Goal: Task Accomplishment & Management: Use online tool/utility

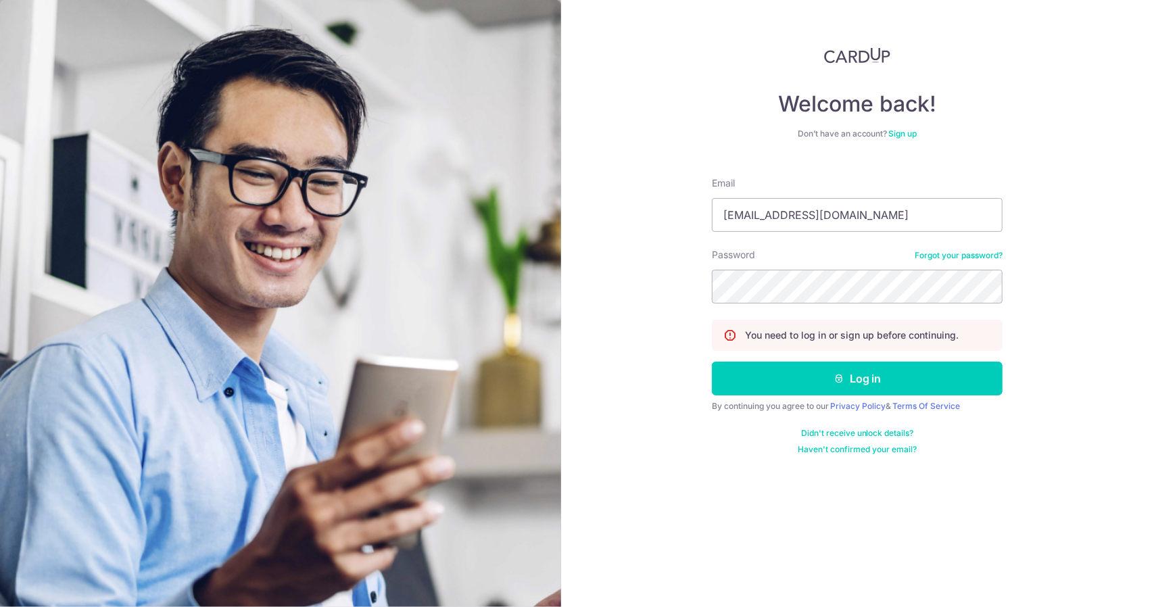
type input "[PERSON_NAME][EMAIL_ADDRESS][DOMAIN_NAME]"
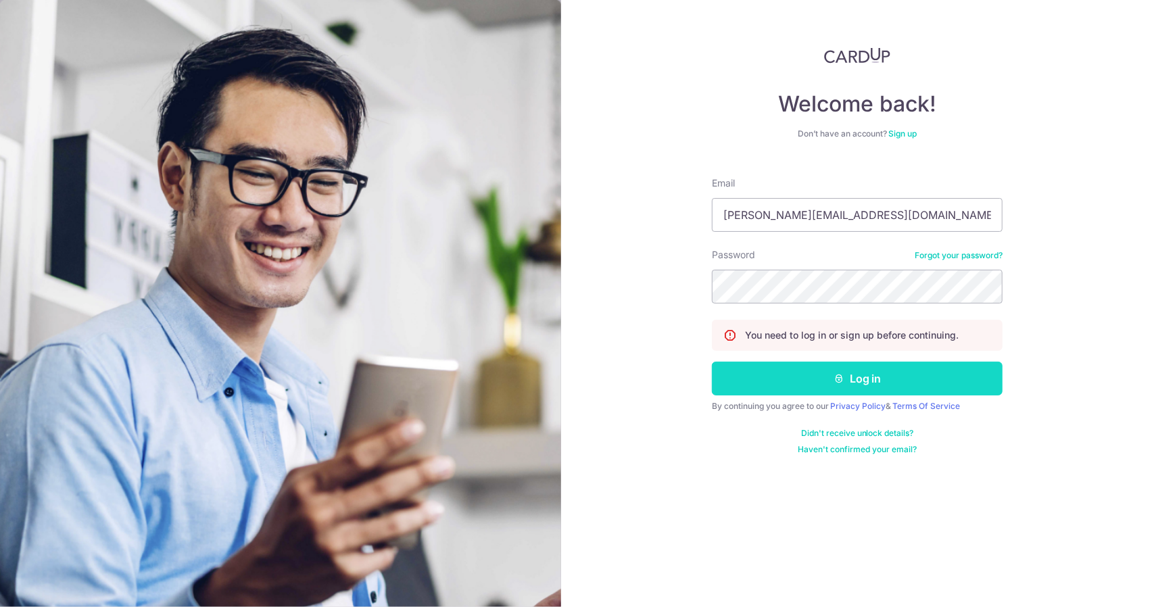
click at [846, 379] on button "Log in" at bounding box center [857, 379] width 291 height 34
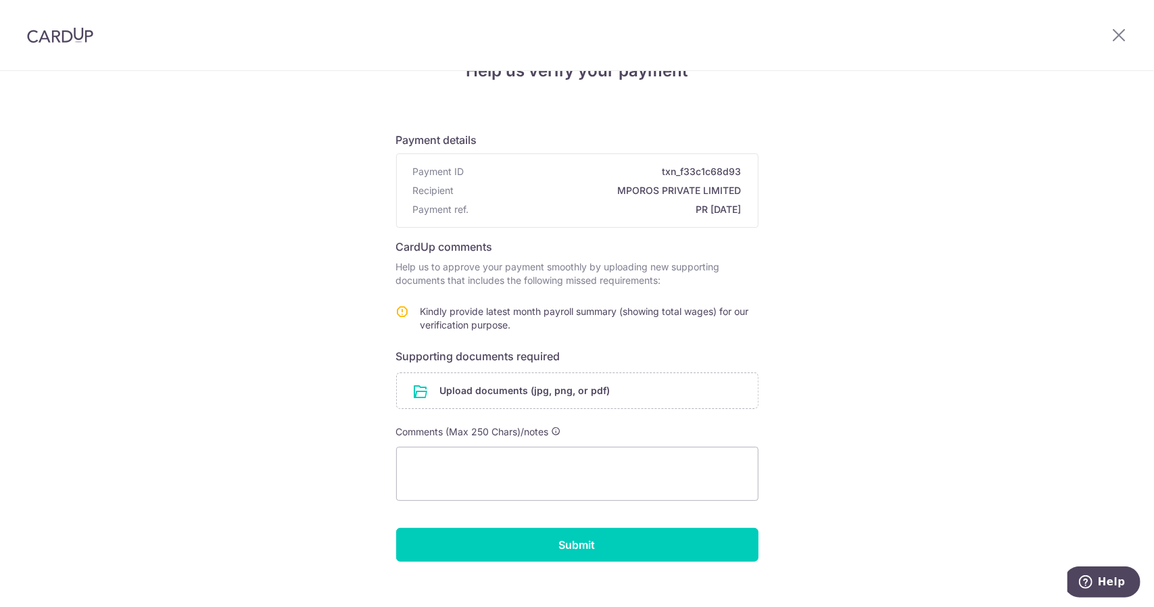
scroll to position [55, 0]
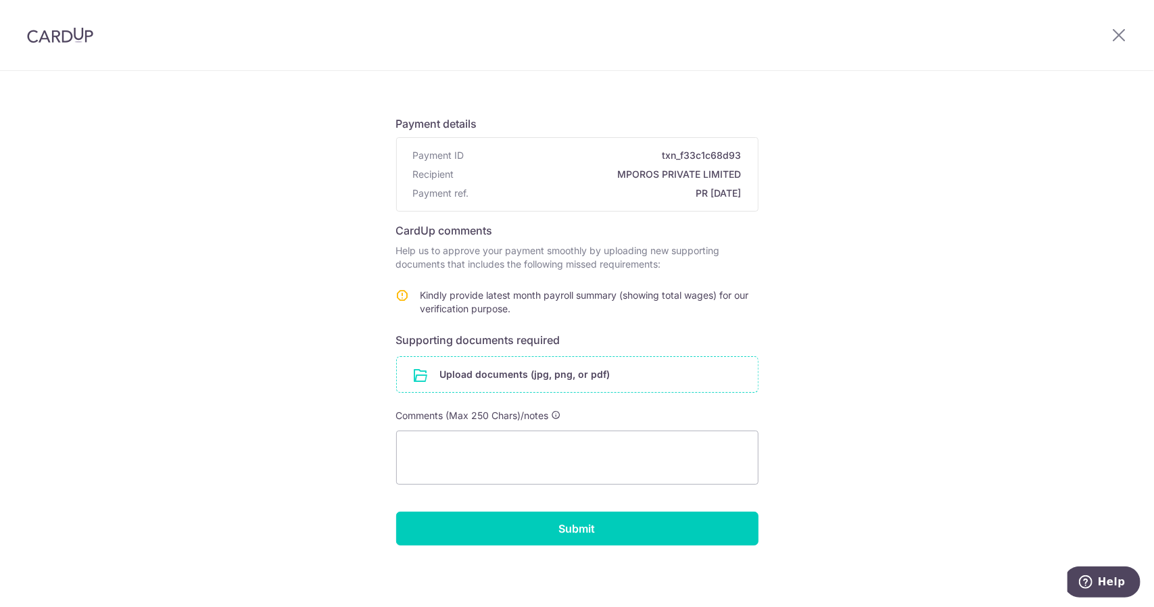
click at [541, 374] on input "file" at bounding box center [577, 374] width 361 height 35
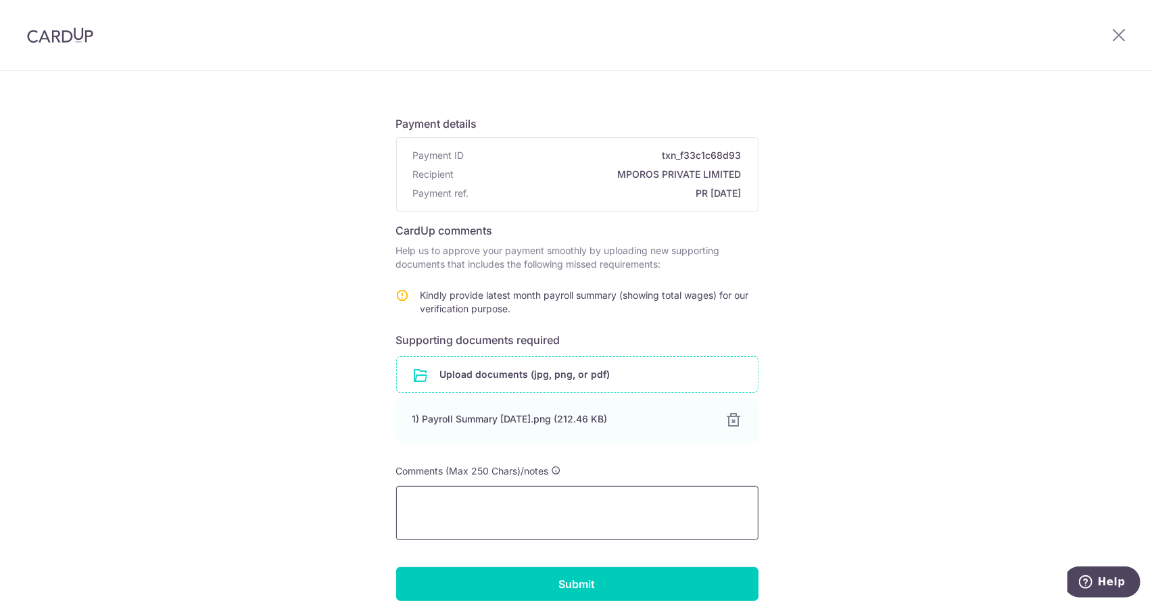
scroll to position [111, 0]
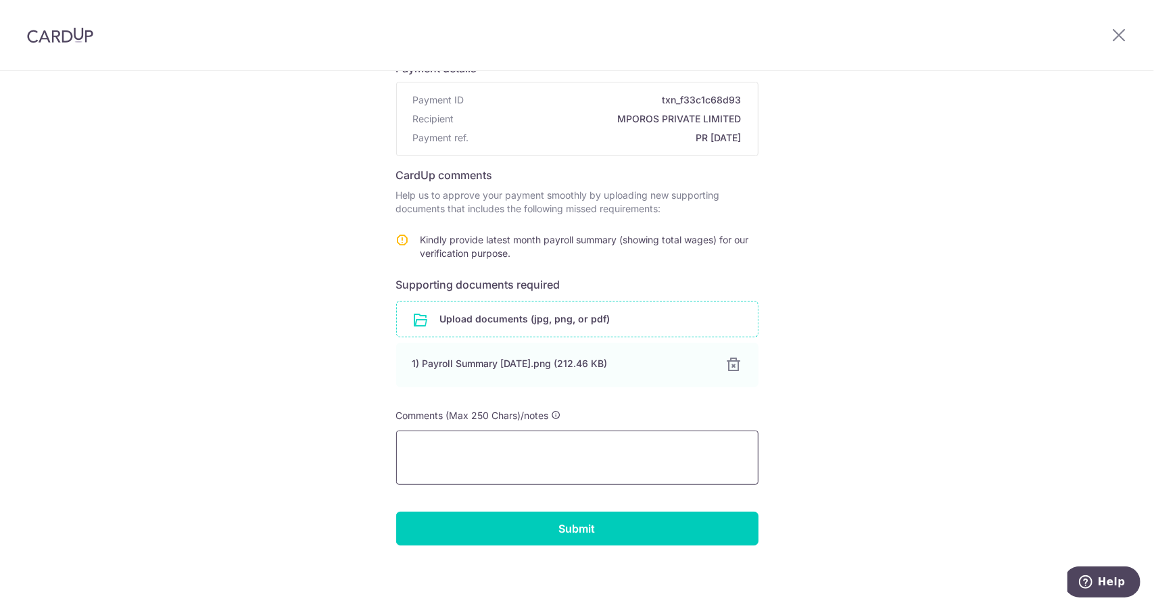
click at [600, 459] on textarea at bounding box center [577, 458] width 362 height 54
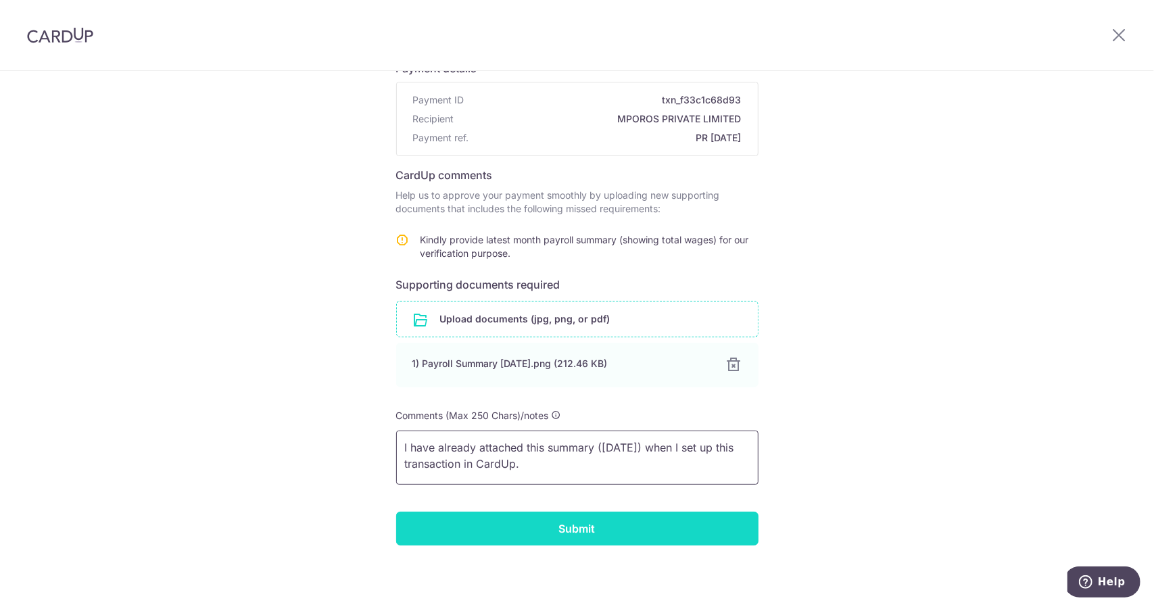
type textarea "I have already attached this summary (Sep 2025) when I set up this transaction …"
click at [584, 524] on input "Submit" at bounding box center [577, 529] width 362 height 34
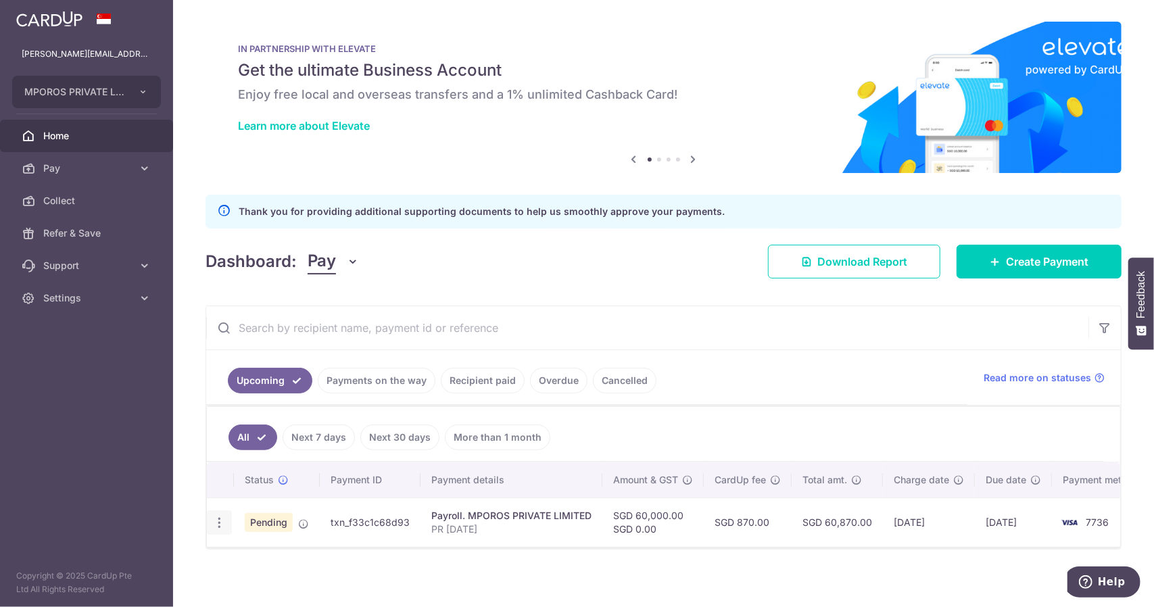
click at [218, 518] on icon "button" at bounding box center [219, 523] width 14 height 14
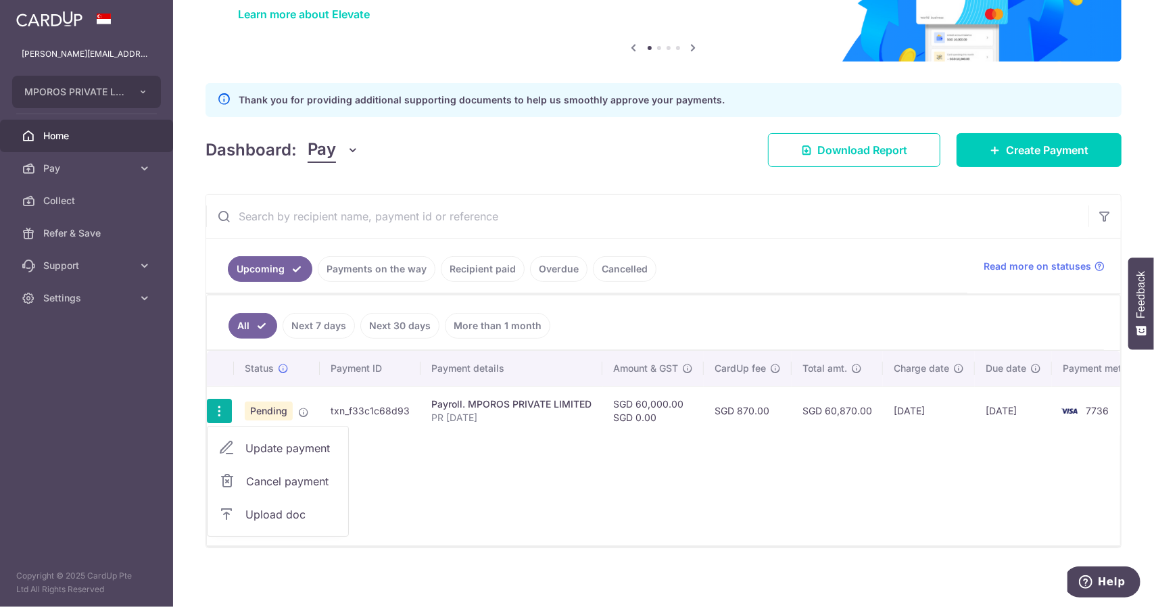
scroll to position [118, 0]
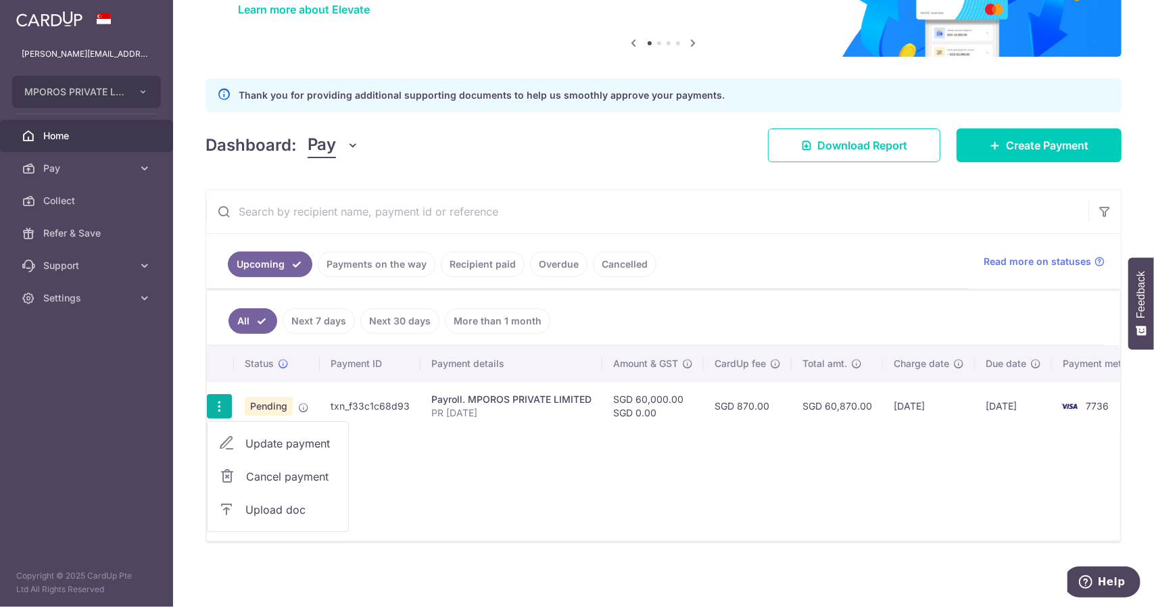
click at [418, 470] on div "Status Payment ID Payment details Amount & GST CardUp fee Total amt. Charge dat…" at bounding box center [663, 443] width 913 height 195
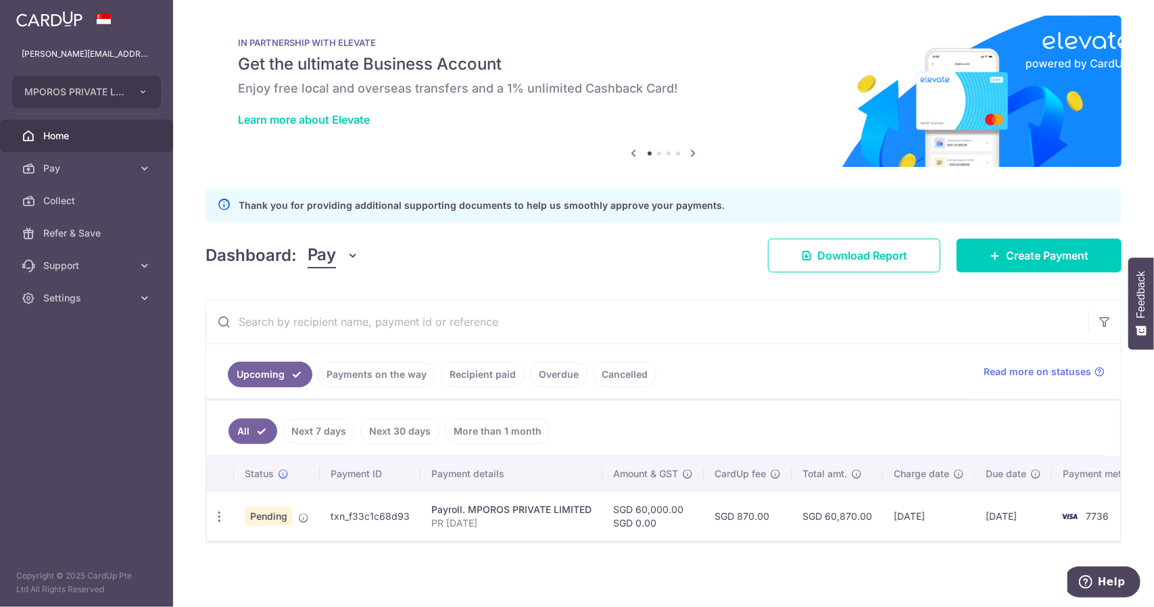
scroll to position [8, 0]
click at [68, 139] on span "Home" at bounding box center [87, 136] width 89 height 14
